Goal: Find specific fact: Find specific page/section

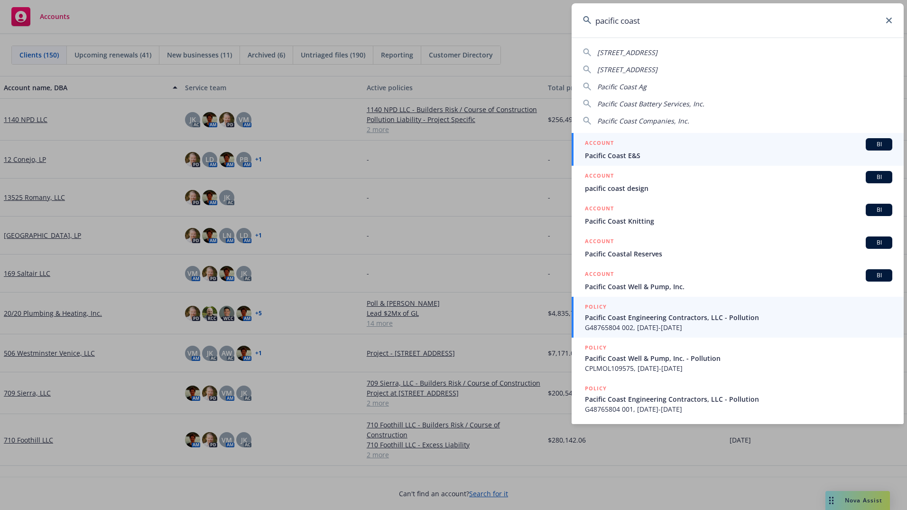
type input "pacific coast"
click at [630, 326] on span "G48765804 002, [DATE]-[DATE]" at bounding box center [738, 327] width 307 height 10
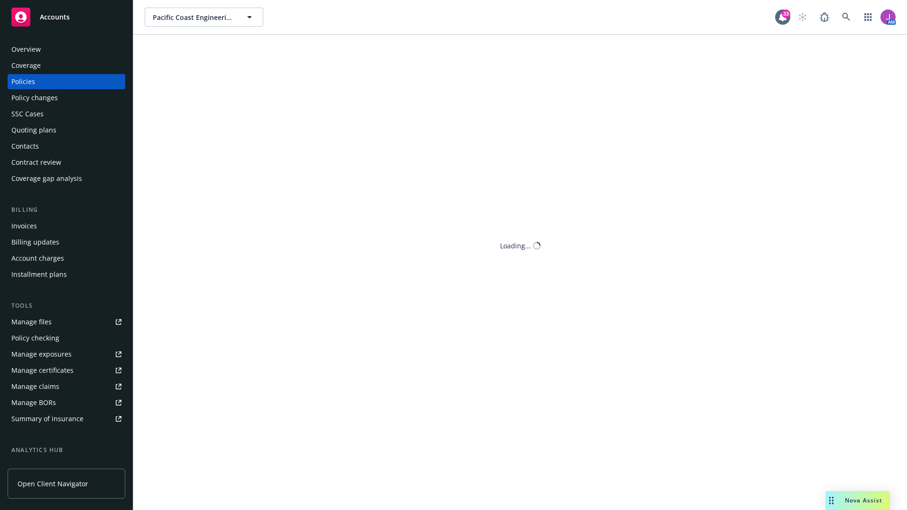
click at [29, 78] on div "Policies" at bounding box center [23, 81] width 24 height 15
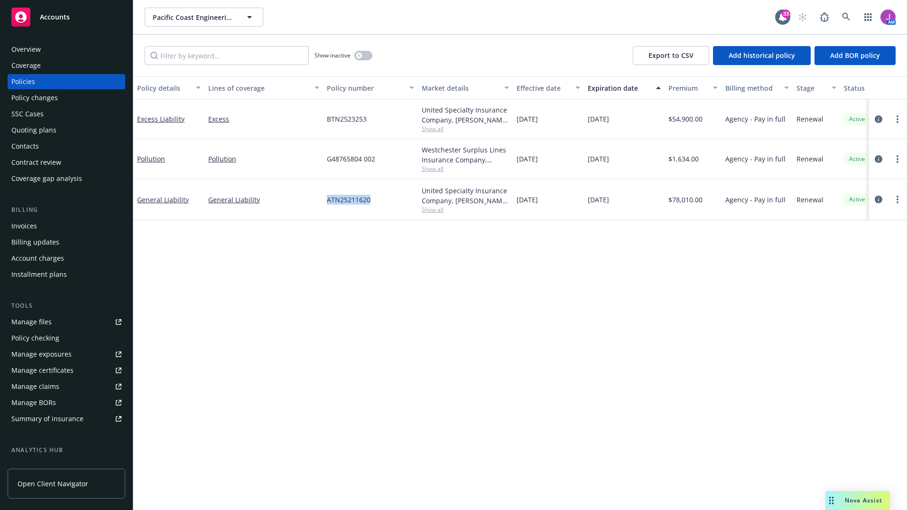
drag, startPoint x: 321, startPoint y: 200, endPoint x: 378, endPoint y: 201, distance: 57.0
click at [378, 201] on div "General Liability General Liability ATN25211620 United Specialty Insurance Comp…" at bounding box center [591, 199] width 916 height 41
copy div "ATN25211620"
